Goal: Communication & Community: Answer question/provide support

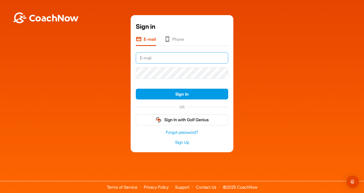
type input "[EMAIL_ADDRESS][DOMAIN_NAME]"
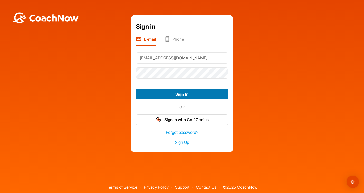
click at [174, 94] on button "Sign In" at bounding box center [182, 94] width 92 height 11
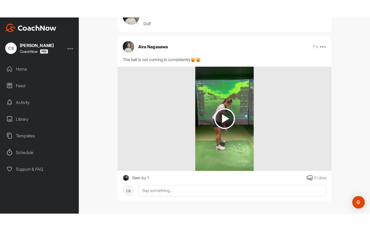
scroll to position [27, 0]
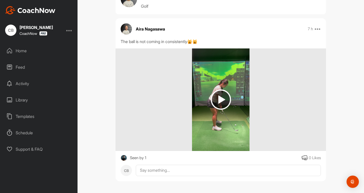
click at [222, 98] on img at bounding box center [221, 100] width 20 height 20
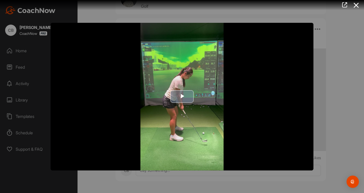
click at [182, 97] on span "Video Player" at bounding box center [182, 97] width 0 height 0
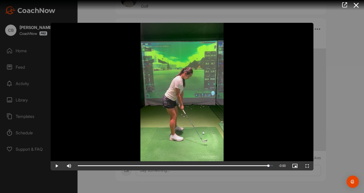
drag, startPoint x: 273, startPoint y: 168, endPoint x: 224, endPoint y: 176, distance: 50.4
click at [224, 176] on div "Video Player is loading. Play Video Play Skip Backward Skip Forward Mute Curren…" at bounding box center [182, 96] width 364 height 193
drag, startPoint x: 268, startPoint y: 167, endPoint x: 236, endPoint y: 173, distance: 32.7
click at [236, 173] on div "Video Player is loading. Play Video Play Skip Backward Skip Forward Mute Curren…" at bounding box center [182, 96] width 364 height 193
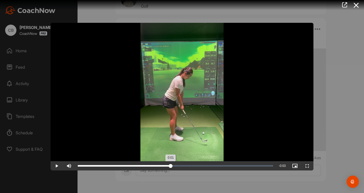
drag, startPoint x: 269, startPoint y: 166, endPoint x: 170, endPoint y: 164, distance: 98.8
click at [170, 164] on div "Loaded : 0.00% 0:01 0:01" at bounding box center [175, 165] width 200 height 9
drag, startPoint x: 169, startPoint y: 165, endPoint x: 147, endPoint y: 165, distance: 21.8
click at [147, 165] on div "0:01" at bounding box center [112, 166] width 69 height 2
click at [55, 166] on span "Video Player" at bounding box center [57, 166] width 12 height 0
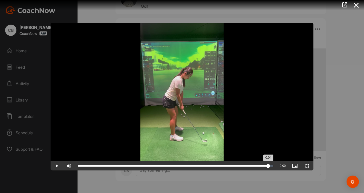
click at [274, 167] on div "Loaded : 0.00% 0:04 0:04" at bounding box center [175, 165] width 200 height 9
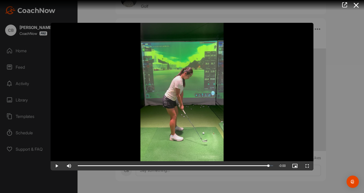
click at [57, 166] on span "Video Player" at bounding box center [57, 166] width 12 height 0
click at [56, 166] on span "Video Player" at bounding box center [57, 166] width 12 height 0
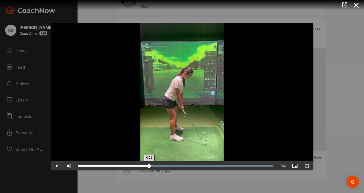
click at [149, 167] on div "0:01" at bounding box center [113, 166] width 71 height 2
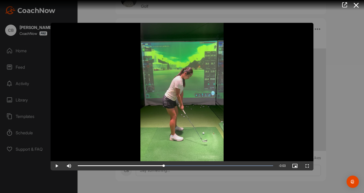
drag, startPoint x: 149, startPoint y: 167, endPoint x: 164, endPoint y: 161, distance: 15.6
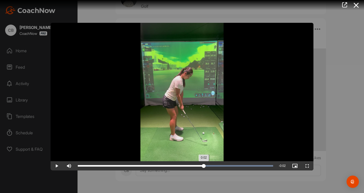
drag, startPoint x: 165, startPoint y: 166, endPoint x: 204, endPoint y: 165, distance: 39.3
click at [204, 165] on div "0:02" at bounding box center [141, 166] width 126 height 2
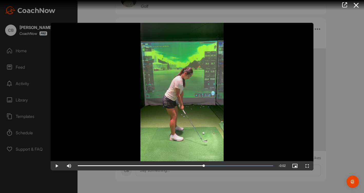
click at [306, 166] on span "Video Player" at bounding box center [307, 166] width 12 height 0
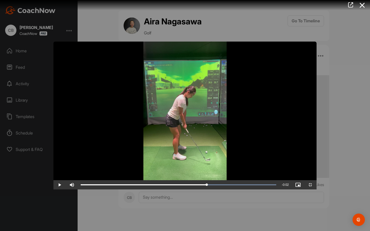
click at [316, 189] on video "Video Player" at bounding box center [184, 116] width 263 height 148
click at [316, 185] on span "Video Player" at bounding box center [310, 185] width 12 height 0
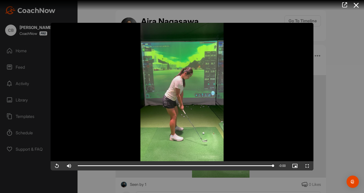
click at [359, 102] on div at bounding box center [182, 96] width 364 height 193
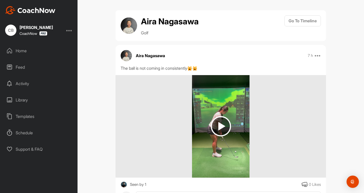
click at [24, 51] on div "Home" at bounding box center [39, 50] width 72 height 13
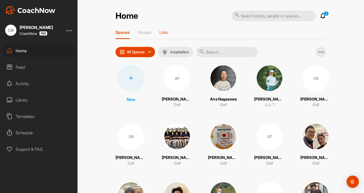
click at [164, 32] on p "Lists" at bounding box center [163, 32] width 8 height 5
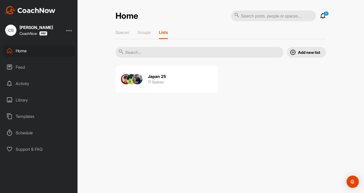
click at [156, 82] on h3 "17 Spaces" at bounding box center [156, 81] width 16 height 5
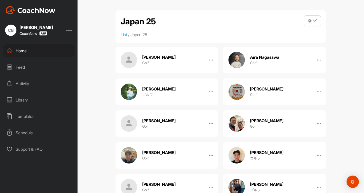
click at [282, 66] on div "Aira Nagasawa Golf" at bounding box center [274, 60] width 103 height 27
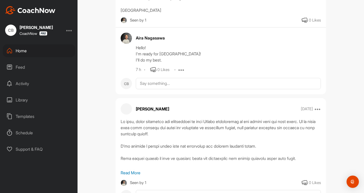
scroll to position [306, 0]
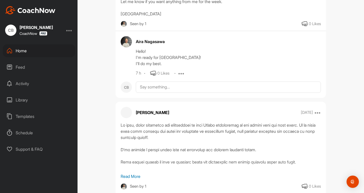
click at [19, 84] on div "Activity" at bounding box center [39, 83] width 72 height 13
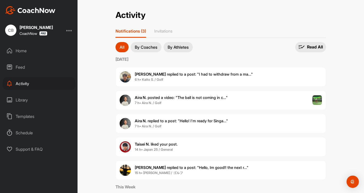
click at [167, 75] on span "[PERSON_NAME] replied to a post : "I had to withdraw from a ma..."" at bounding box center [194, 74] width 118 height 5
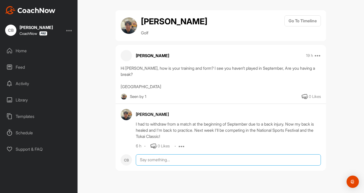
click at [143, 155] on textarea at bounding box center [228, 160] width 185 height 11
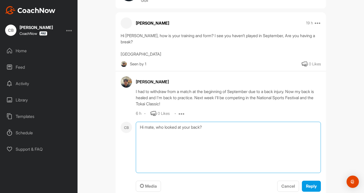
scroll to position [34, 0]
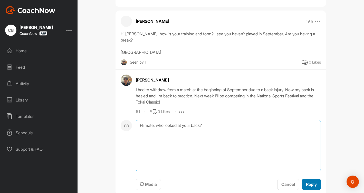
type textarea "Hi mate, who looked at your back?"
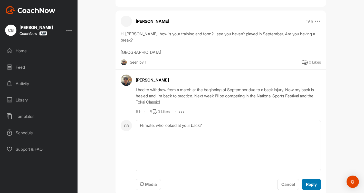
click at [310, 182] on span "Reply" at bounding box center [311, 184] width 11 height 5
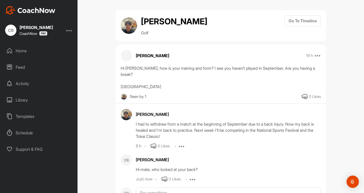
scroll to position [16, 0]
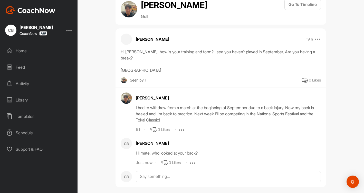
click at [20, 69] on div "Feed" at bounding box center [39, 67] width 72 height 13
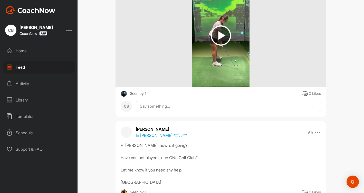
scroll to position [113, 0]
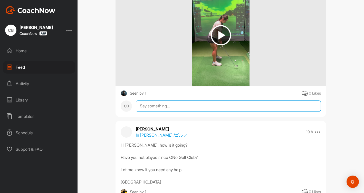
click at [155, 108] on textarea at bounding box center [228, 106] width 185 height 11
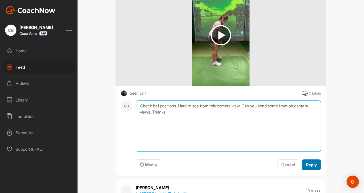
type textarea "Check ball positions. Hard to see from this camera view. Can you send some fron…"
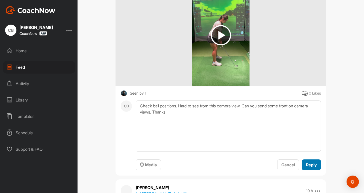
click at [312, 165] on span "Reply" at bounding box center [311, 164] width 11 height 5
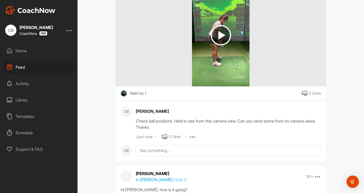
click at [22, 68] on div "Feed" at bounding box center [39, 67] width 72 height 13
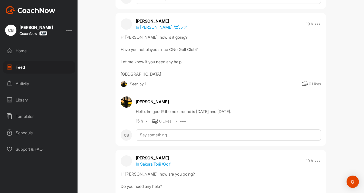
scroll to position [266, 0]
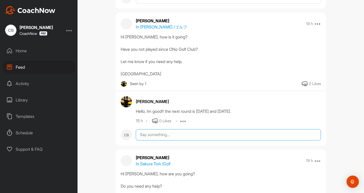
click at [152, 134] on textarea at bounding box center [228, 134] width 185 height 11
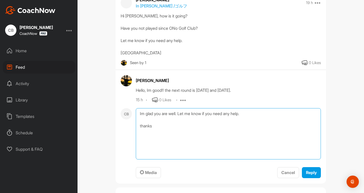
scroll to position [289, 0]
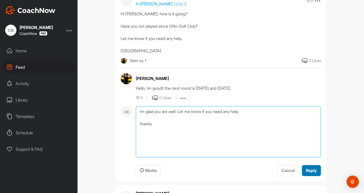
type textarea "Im glad you are well. Let me know if you need any help. thanks"
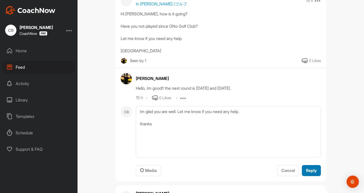
click at [314, 171] on span "Reply" at bounding box center [311, 170] width 11 height 5
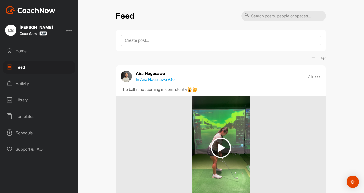
scroll to position [0, 0]
click at [23, 51] on div "Home" at bounding box center [39, 50] width 72 height 13
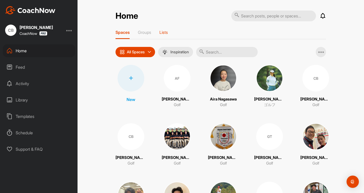
click at [168, 30] on p "Lists" at bounding box center [163, 32] width 8 height 5
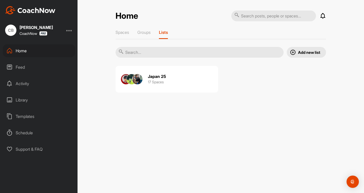
click at [163, 77] on h2 "Japan 25" at bounding box center [157, 76] width 18 height 5
